Goal: Information Seeking & Learning: Learn about a topic

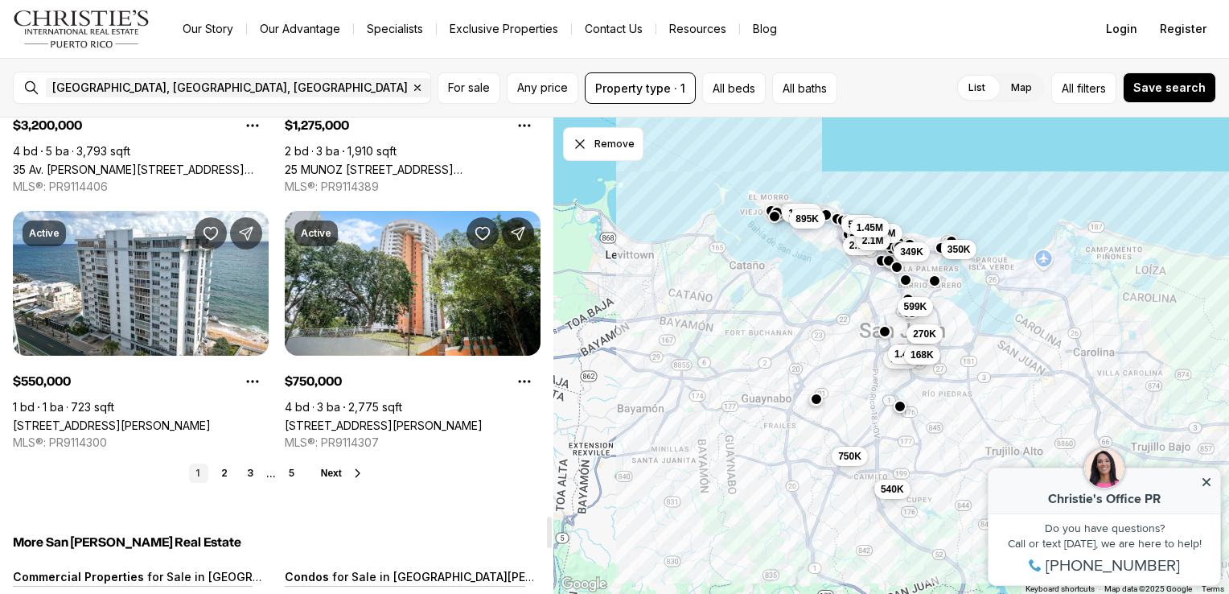
scroll to position [6035, 0]
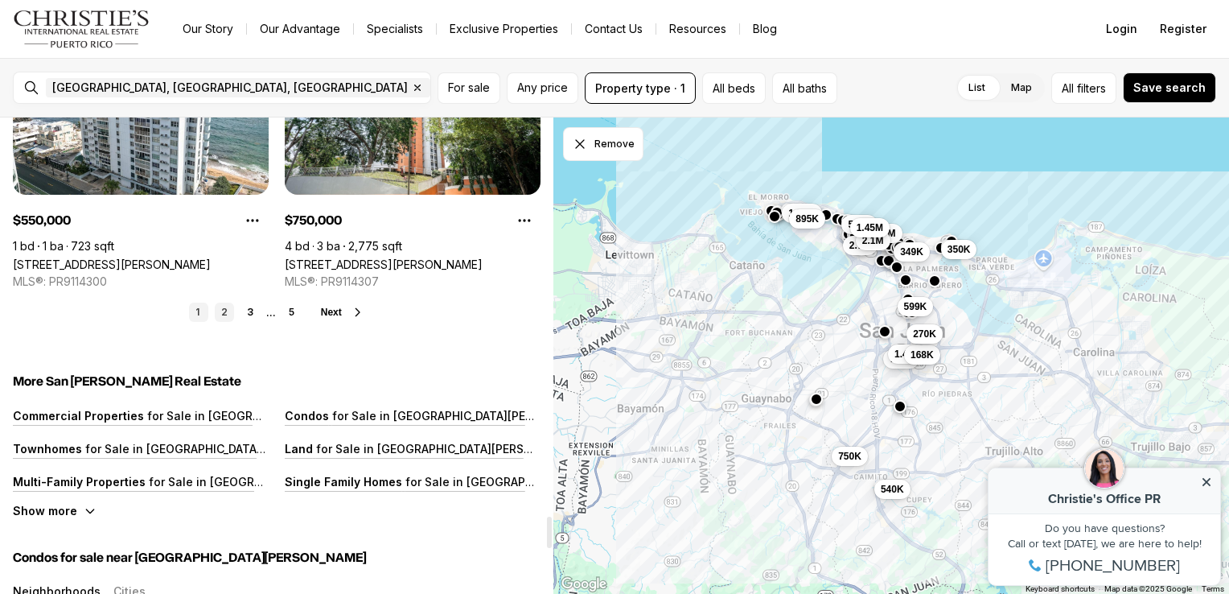
click at [225, 303] on link "2" at bounding box center [224, 312] width 19 height 19
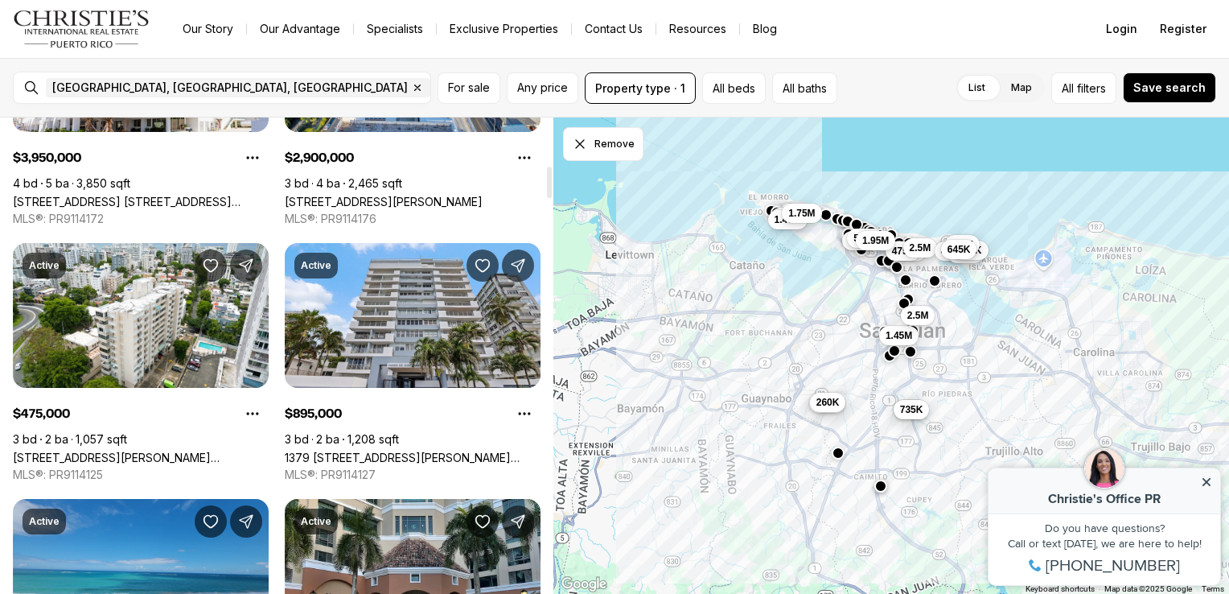
scroll to position [885, 0]
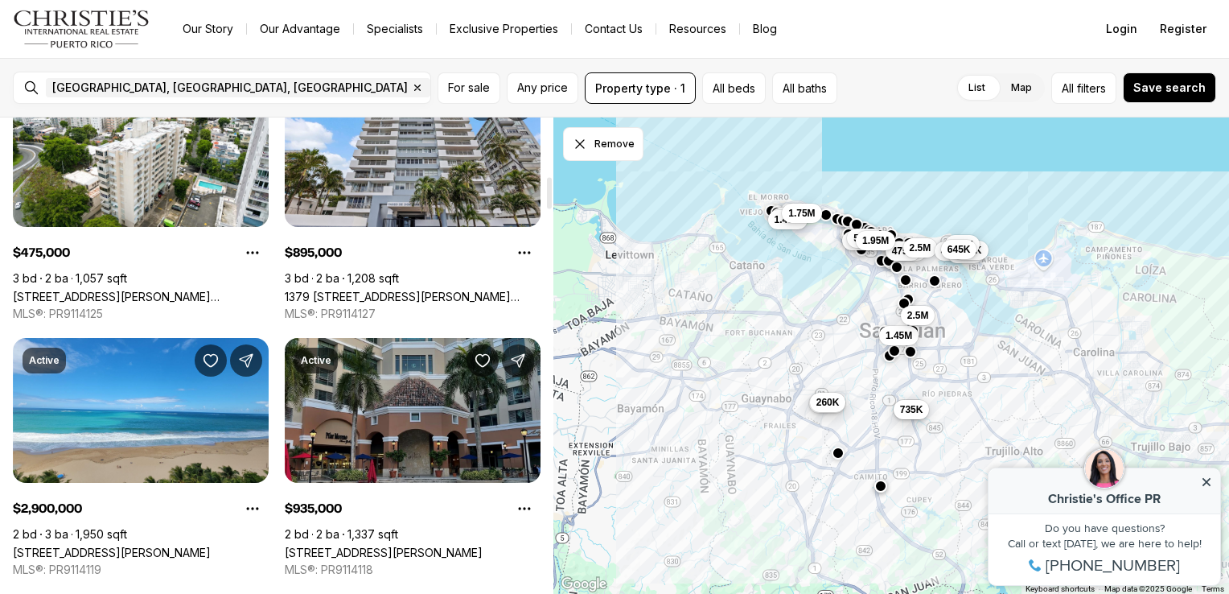
click at [402, 546] on link "[STREET_ADDRESS][PERSON_NAME]" at bounding box center [384, 553] width 198 height 14
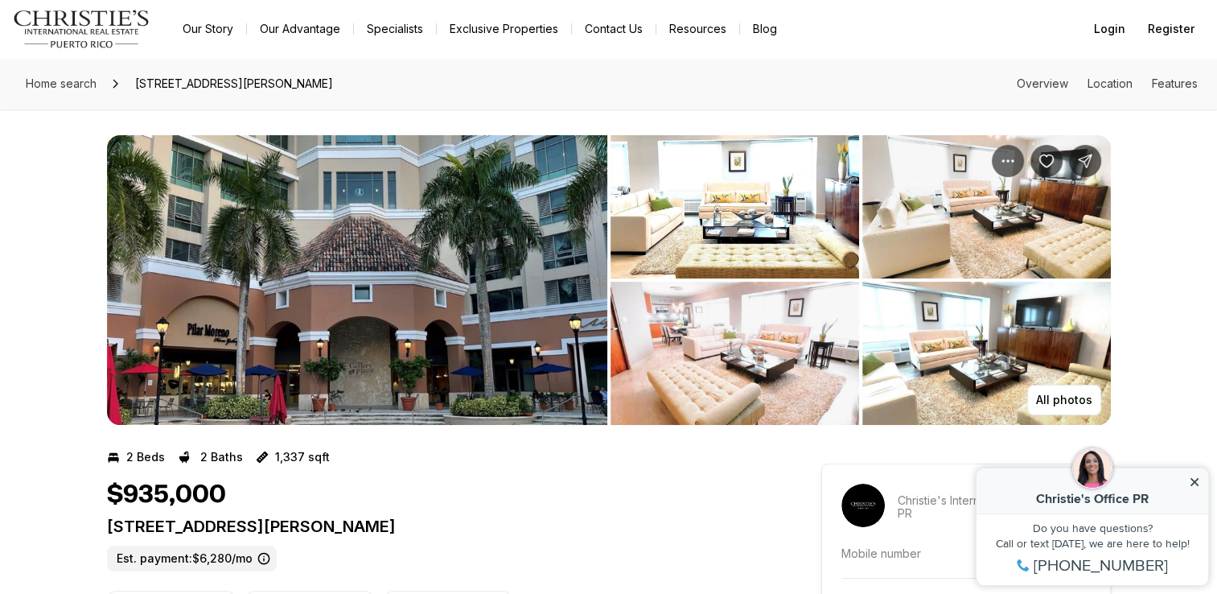
click at [678, 223] on img "View image gallery" at bounding box center [735, 206] width 249 height 143
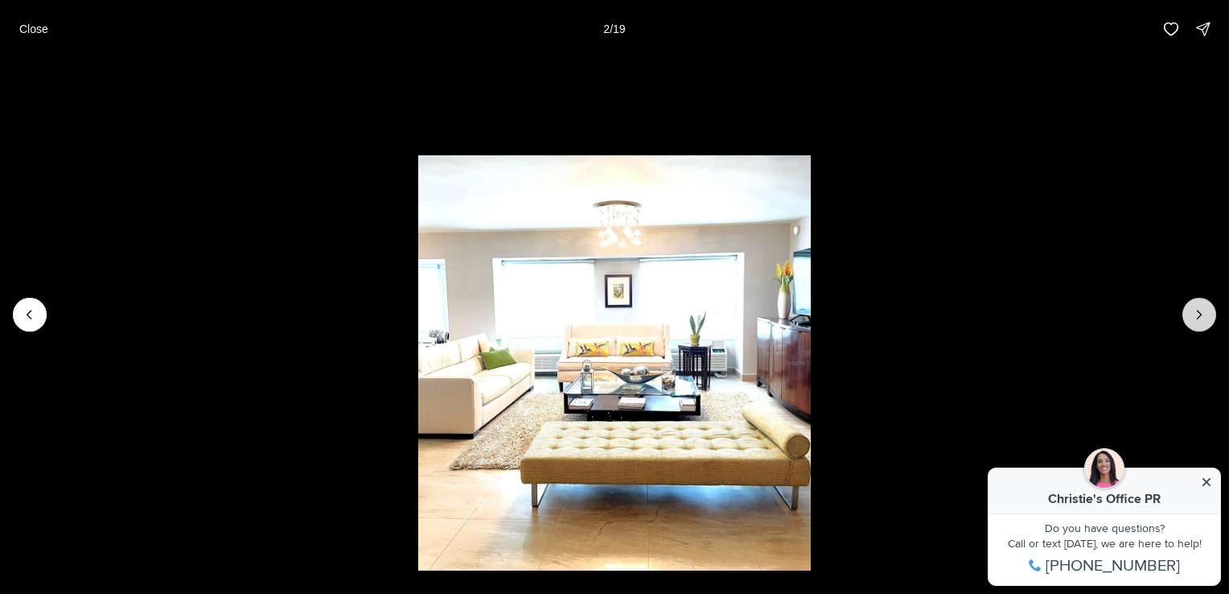
click at [1201, 320] on icon "Next slide" at bounding box center [1200, 315] width 16 height 16
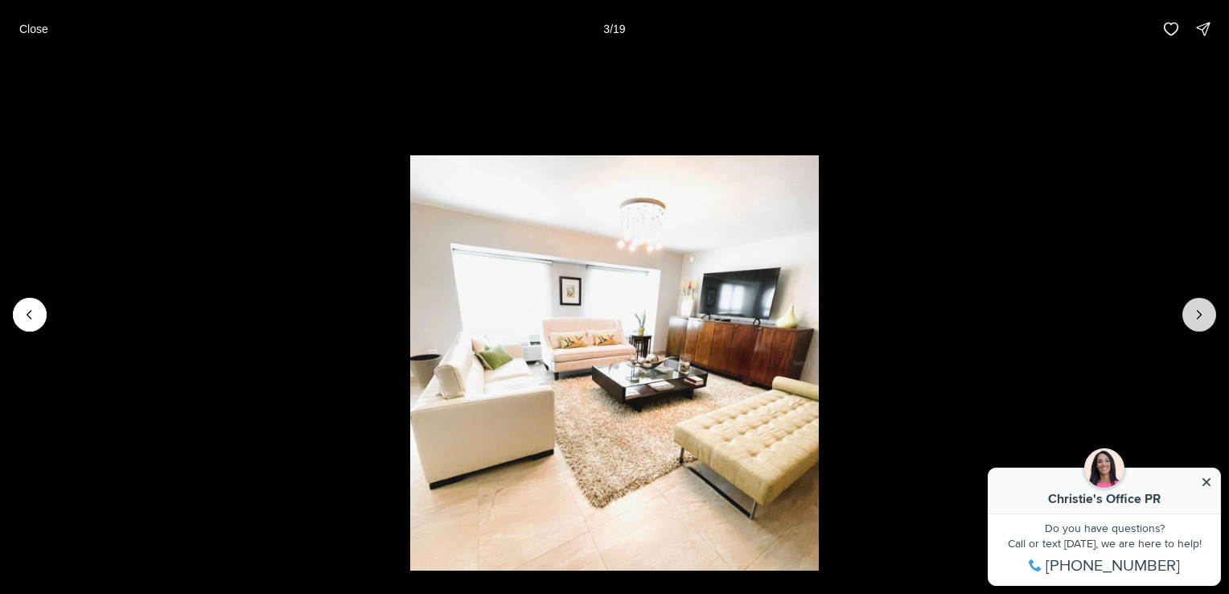
click at [1201, 319] on icon "Next slide" at bounding box center [1200, 315] width 16 height 16
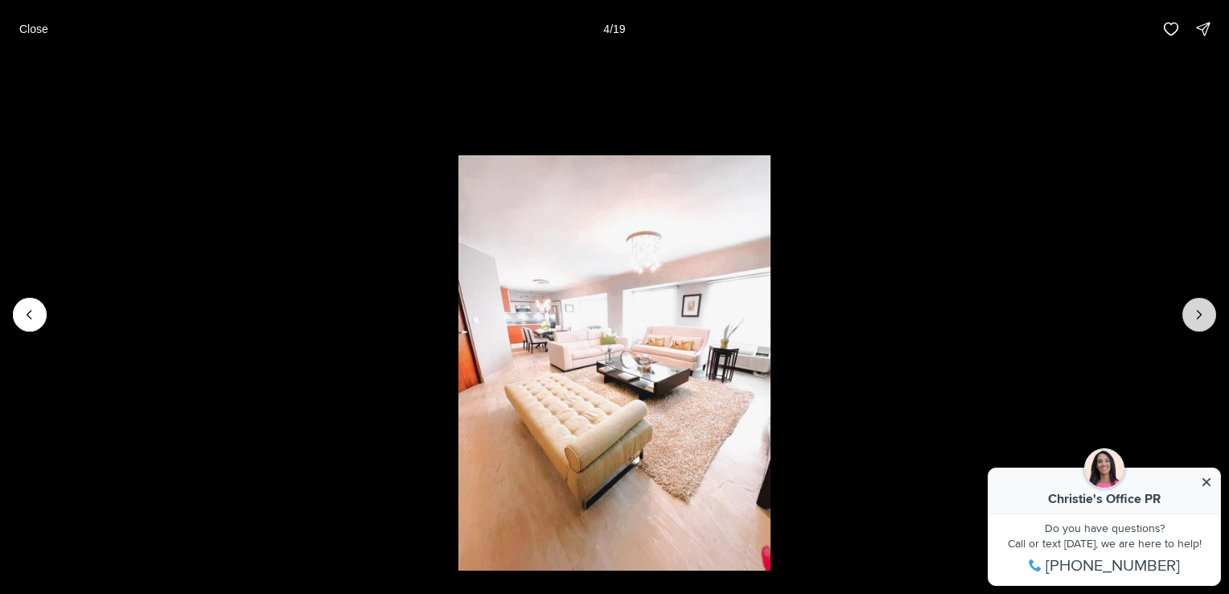
click at [1197, 319] on icon "Next slide" at bounding box center [1200, 315] width 16 height 16
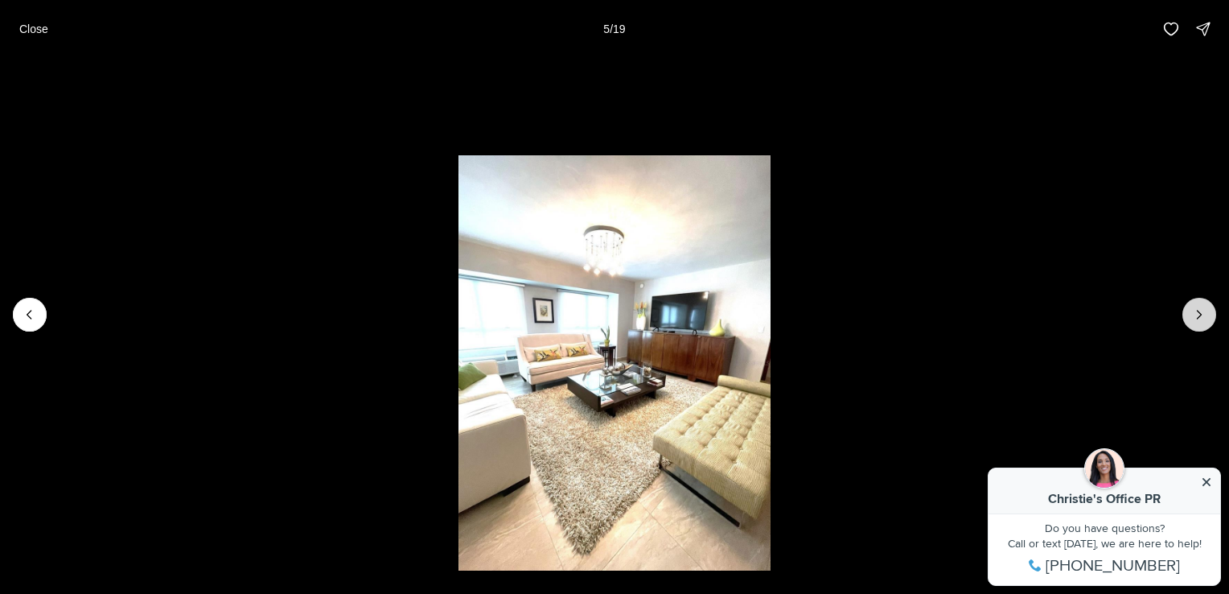
click at [1197, 319] on icon "Next slide" at bounding box center [1200, 315] width 16 height 16
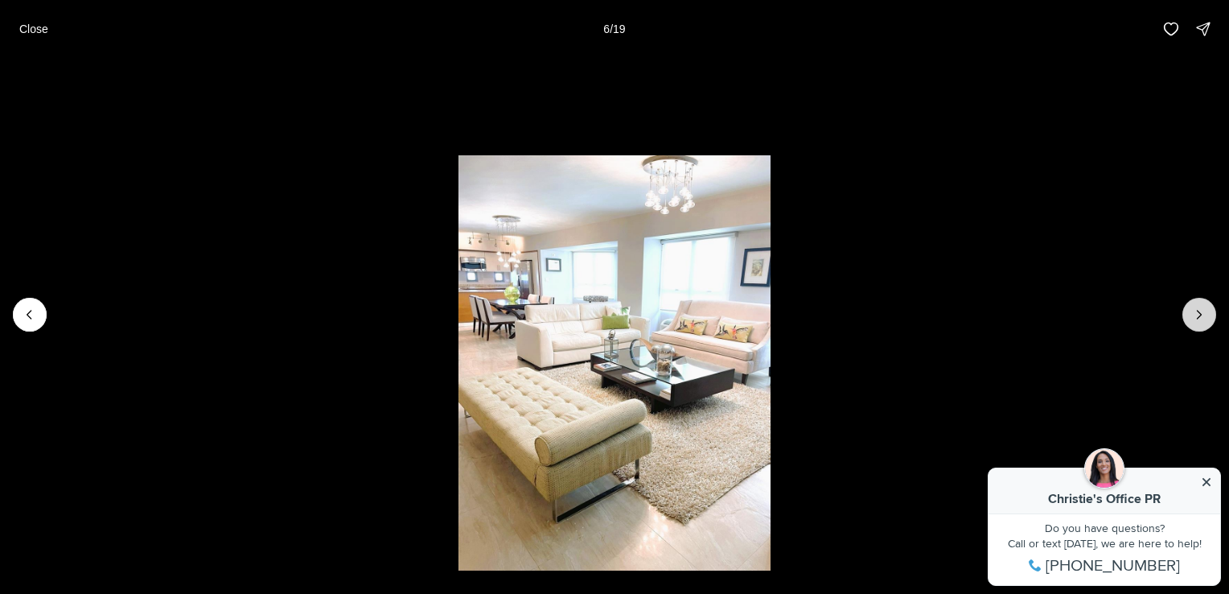
click at [1197, 315] on icon "Next slide" at bounding box center [1200, 315] width 16 height 16
